Goal: Transaction & Acquisition: Purchase product/service

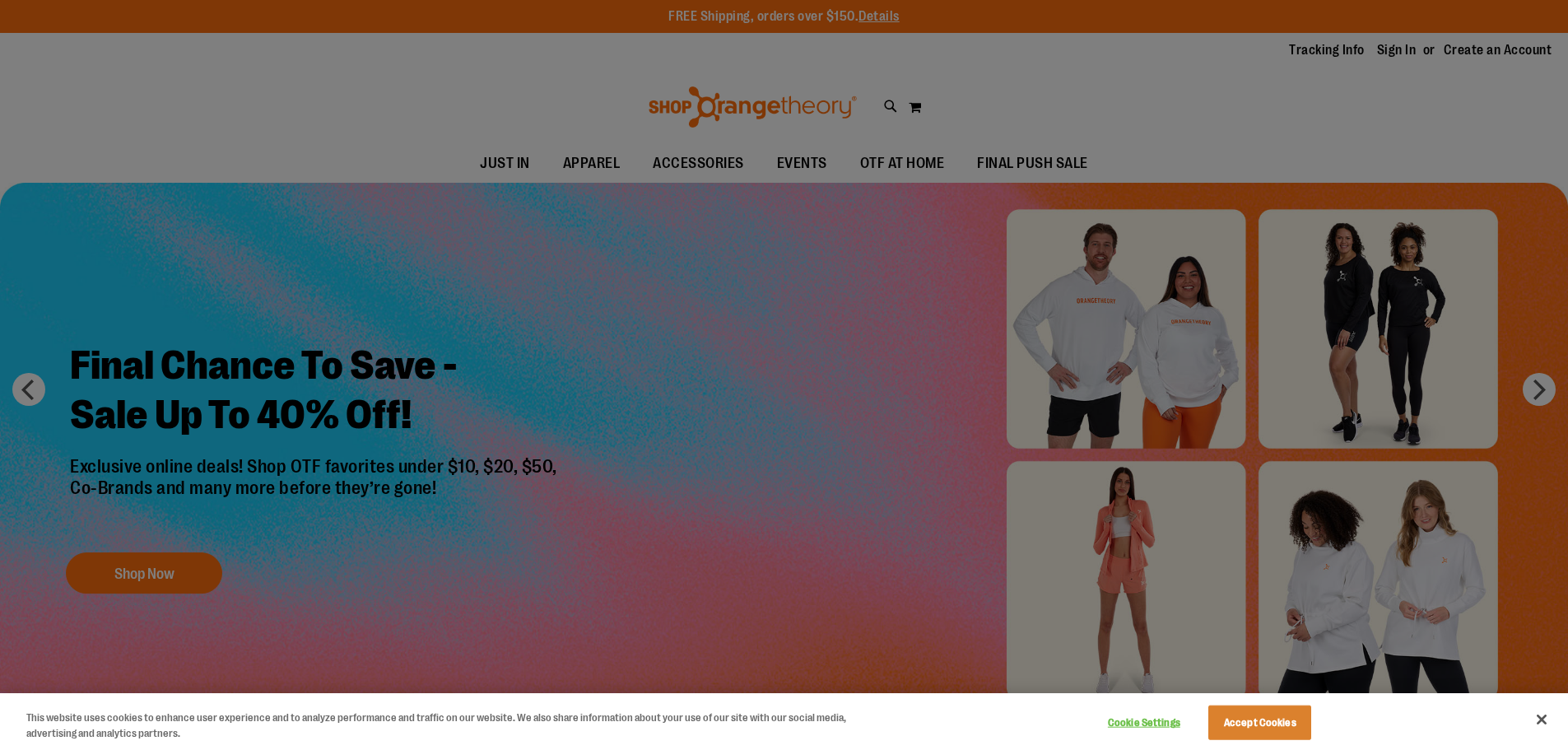
click at [1050, 162] on div at bounding box center [784, 375] width 1568 height 750
click at [1265, 719] on button "Accept Cookies" at bounding box center [1260, 723] width 103 height 34
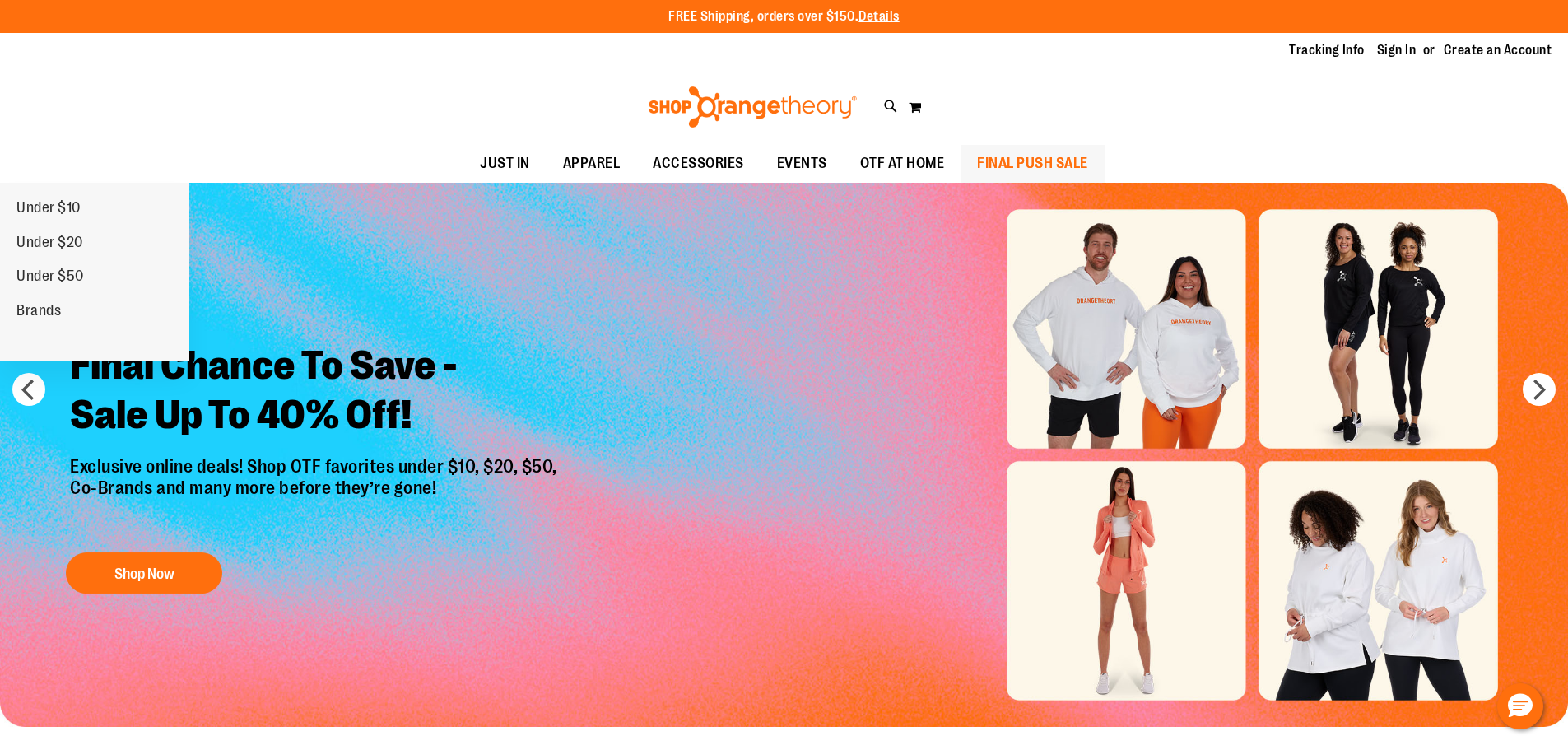
click at [1029, 162] on span "FINAL PUSH SALE" at bounding box center [1032, 163] width 111 height 37
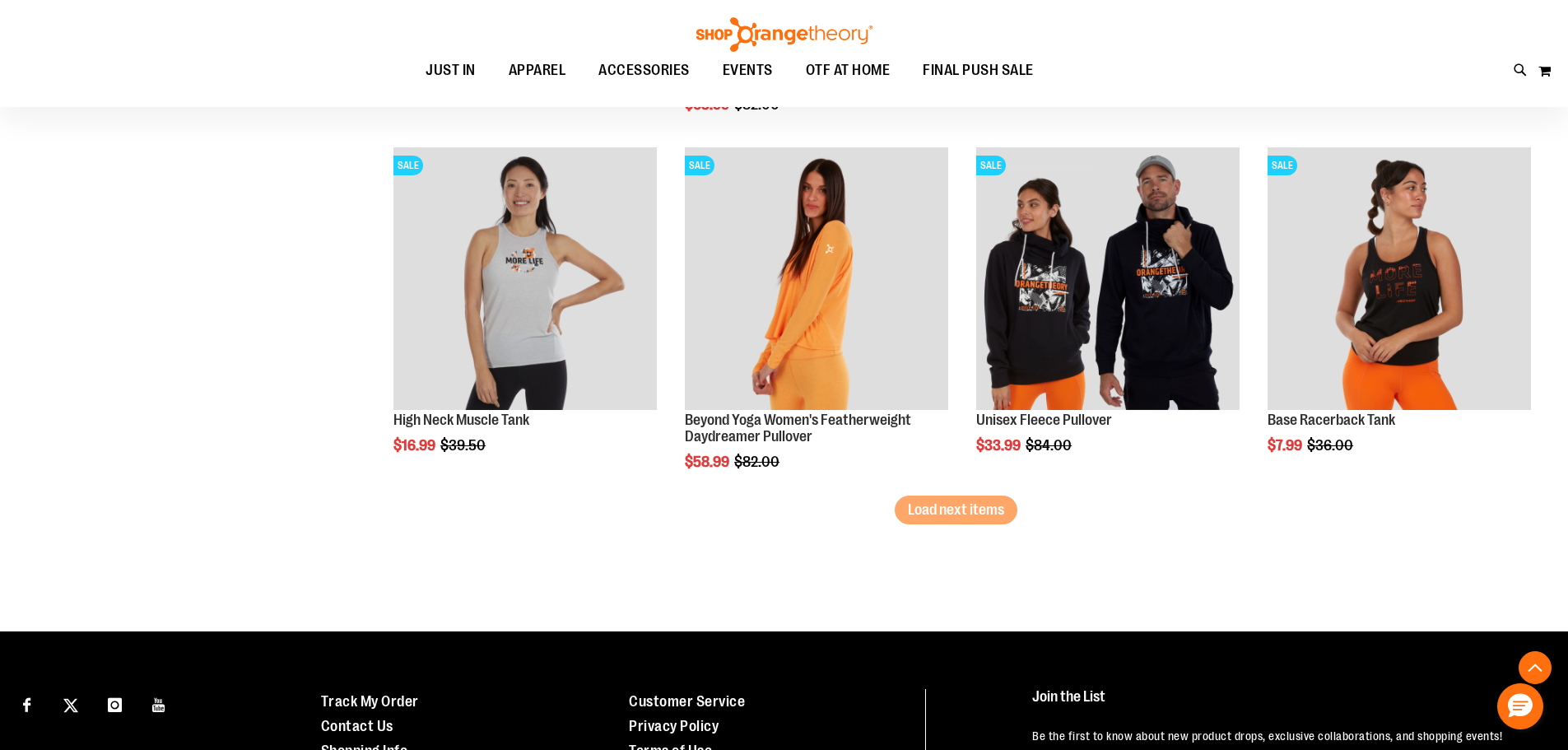
scroll to position [3043, 0]
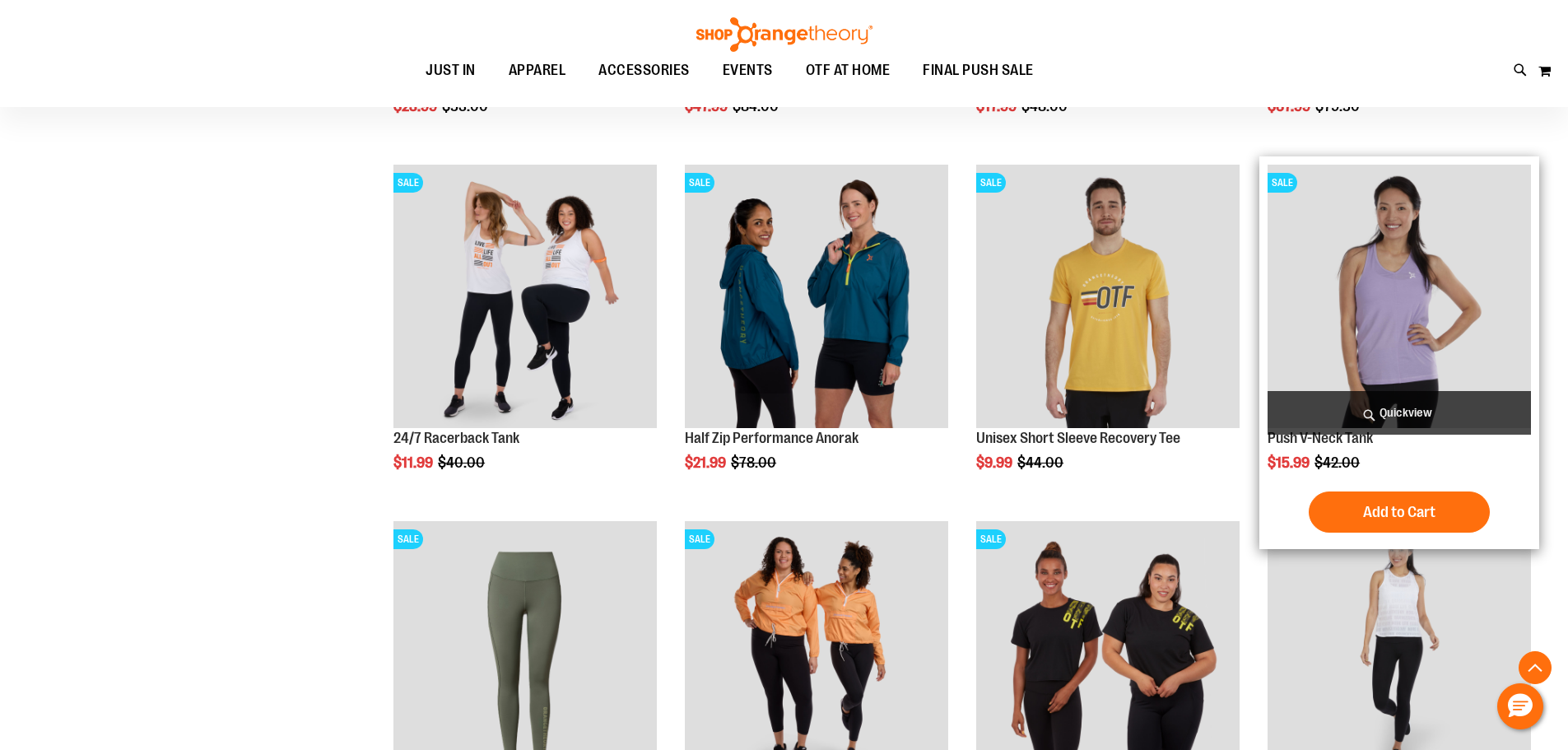
scroll to position [764, 0]
